Goal: Check status: Check status

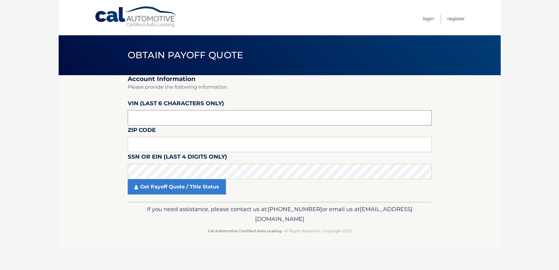
click at [155, 116] on input "text" at bounding box center [280, 117] width 304 height 15
type input "143920"
click at [200, 147] on input "text" at bounding box center [280, 144] width 304 height 15
type input "11791"
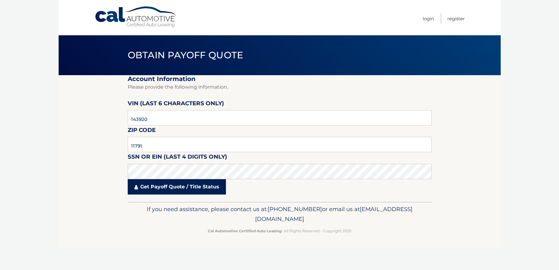
click at [180, 190] on link "Get Payoff Quote / Title Status" at bounding box center [177, 186] width 98 height 15
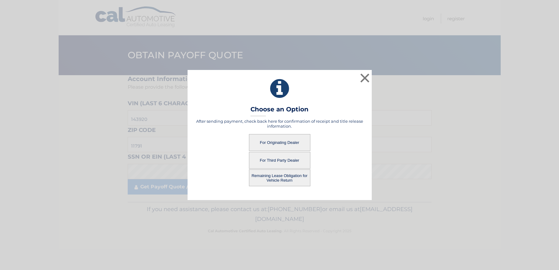
click at [281, 177] on button "Remaining Lease Obligation for Vehicle Return" at bounding box center [279, 177] width 61 height 17
click at [282, 178] on button "Remaining Lease Obligation for Vehicle Return" at bounding box center [279, 177] width 61 height 17
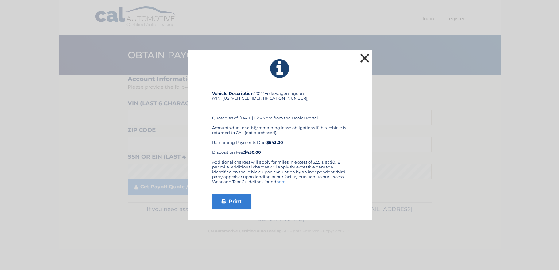
click at [368, 55] on button "×" at bounding box center [365, 58] width 12 height 12
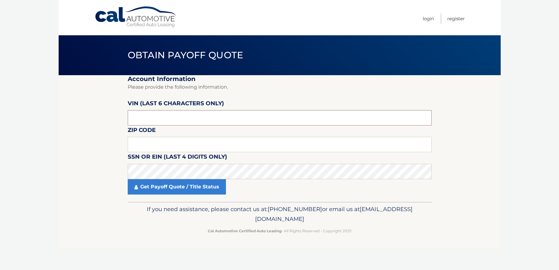
click at [160, 115] on input "text" at bounding box center [280, 117] width 304 height 15
type input "143920"
click at [181, 147] on input "text" at bounding box center [280, 144] width 304 height 15
type input "11791"
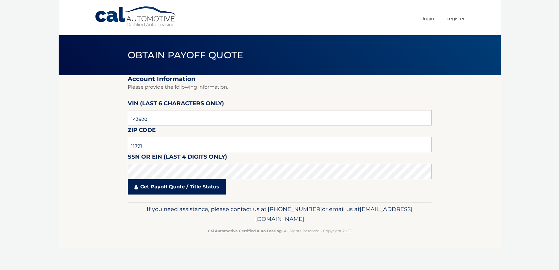
click at [135, 186] on icon at bounding box center [135, 187] width 3 height 5
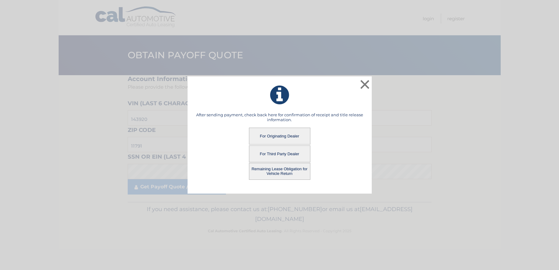
click at [287, 140] on button "For Originating Dealer" at bounding box center [279, 136] width 61 height 17
click at [287, 133] on button "For Originating Dealer" at bounding box center [279, 136] width 61 height 17
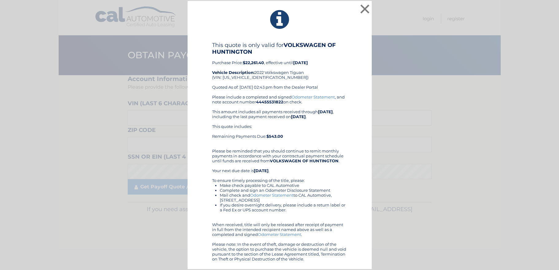
click at [256, 78] on div "This quote is only valid for VOLKSWAGEN OF HUNTINGTON Purchase Price: $22,261.4…" at bounding box center [279, 68] width 135 height 53
copy div "3VV2B7AX2NM143920"
click at [327, 76] on div "This quote is only valid for VOLKSWAGEN OF HUNTINGTON Purchase Price: $22,261.4…" at bounding box center [279, 68] width 135 height 53
